Goal: Transaction & Acquisition: Subscribe to service/newsletter

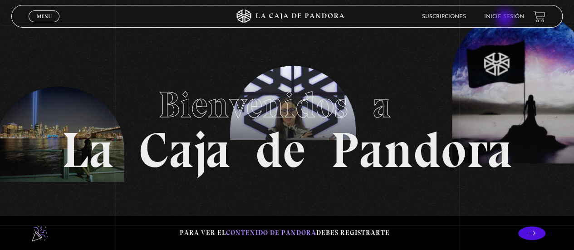
click at [507, 18] on link "Inicie sesión" at bounding box center [504, 16] width 40 height 5
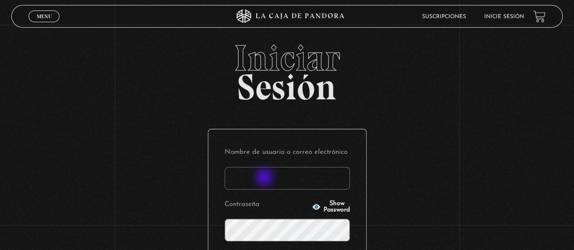
click at [265, 177] on input "Nombre de usuario o correo electrónico" at bounding box center [287, 178] width 125 height 23
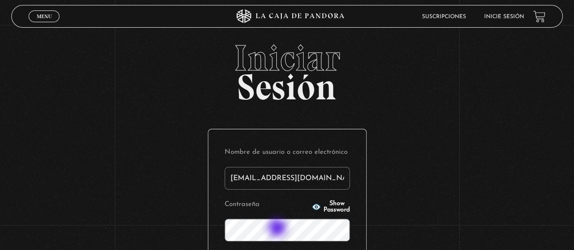
type input "ley.stefleiva@gmail.com"
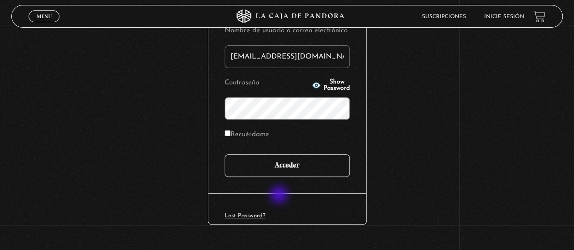
scroll to position [136, 0]
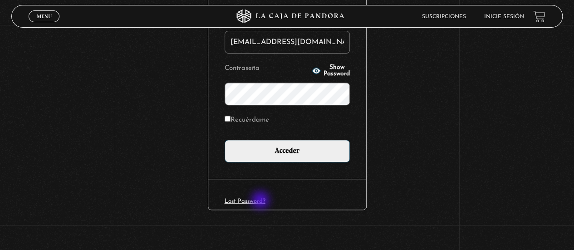
click at [260, 201] on link "Lost Password?" at bounding box center [245, 201] width 41 height 6
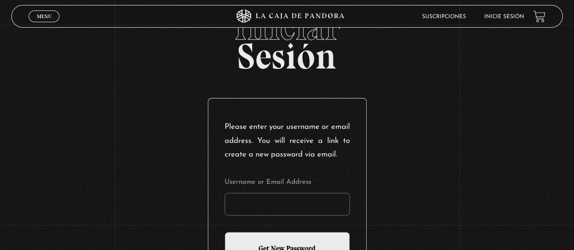
scroll to position [45, 0]
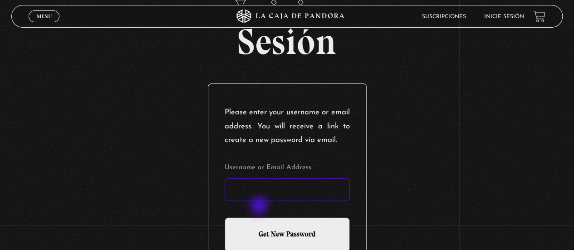
click at [260, 201] on input "Username or Email Address *" at bounding box center [287, 189] width 125 height 23
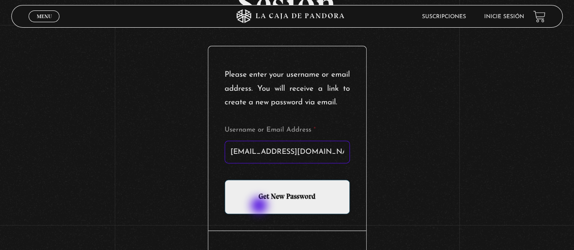
scroll to position [136, 0]
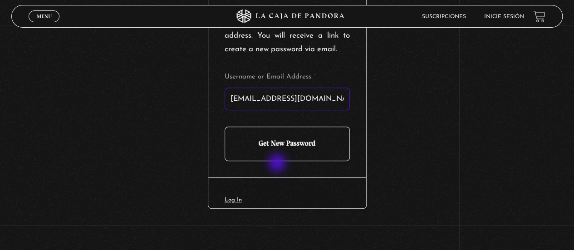
type input "ley.stefleiva@gmail.com"
click at [278, 160] on input "Get New Password" at bounding box center [287, 144] width 125 height 34
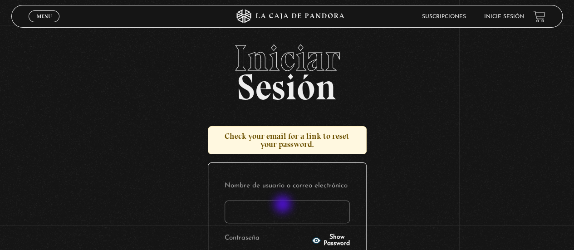
scroll to position [91, 0]
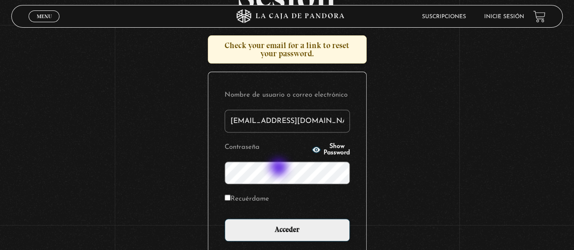
type input "ley.stefleiva@gmail.com"
click at [323, 146] on span "Show Password" at bounding box center [336, 149] width 26 height 13
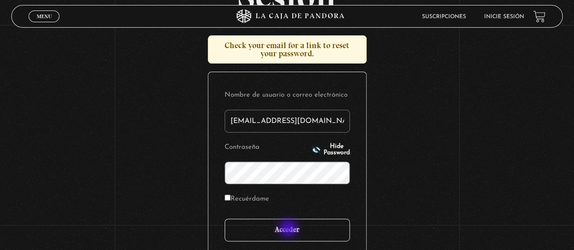
click at [289, 229] on input "Acceder" at bounding box center [287, 230] width 125 height 23
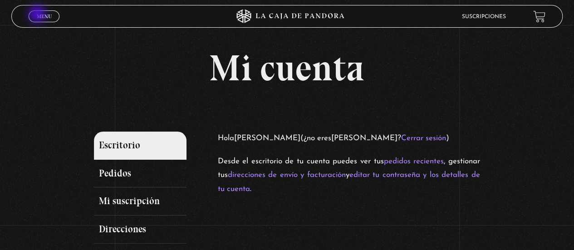
click at [38, 15] on span "Menu" at bounding box center [44, 16] width 15 height 5
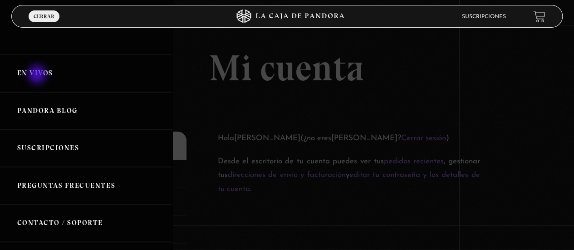
click at [38, 75] on link "En vivos" at bounding box center [86, 73] width 172 height 38
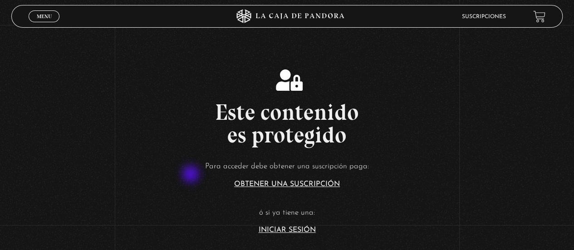
scroll to position [136, 0]
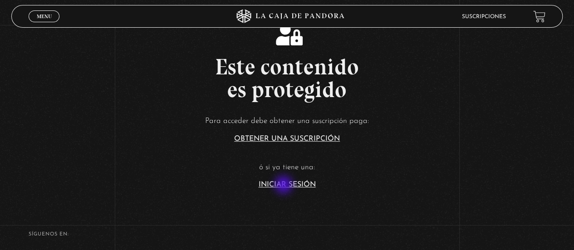
click at [285, 185] on link "Iniciar Sesión" at bounding box center [287, 184] width 57 height 7
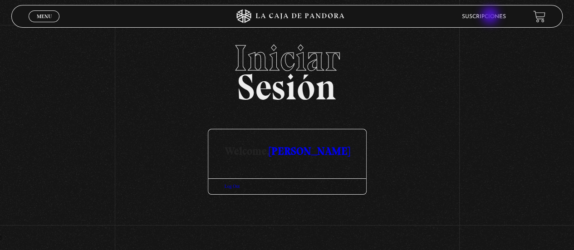
click at [490, 17] on link "Suscripciones" at bounding box center [484, 16] width 44 height 5
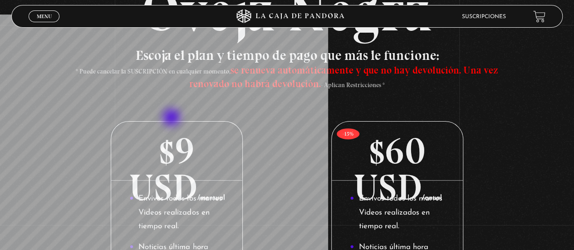
scroll to position [91, 0]
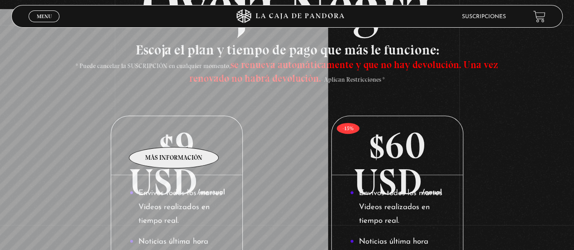
click at [174, 133] on p "$9 USD /mensual" at bounding box center [176, 145] width 131 height 59
